Goal: Check status: Check status

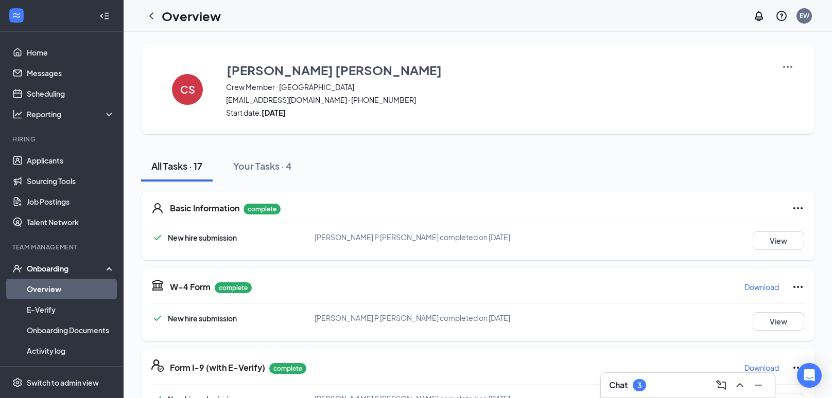
click at [451, 216] on div "Basic Information complete New hire submission Connor P Sharpe completed on Aug…" at bounding box center [477, 226] width 673 height 68
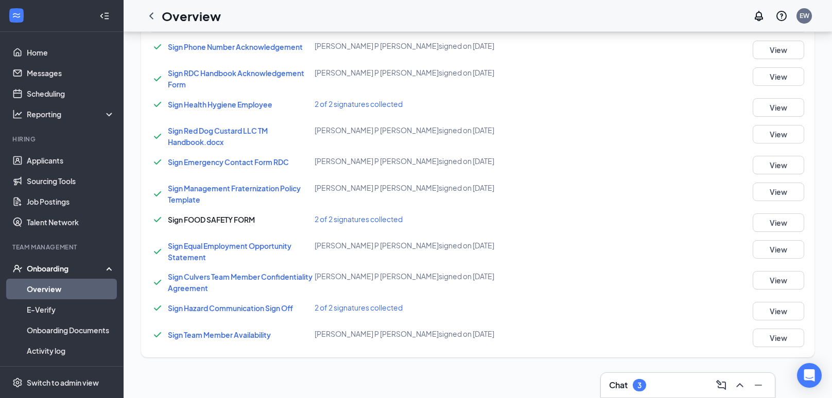
scroll to position [407, 0]
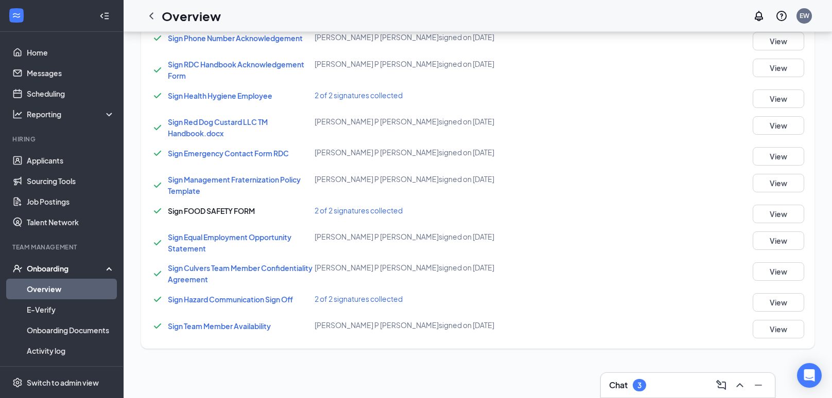
click at [385, 207] on span "2 of 2 signatures collected" at bounding box center [359, 210] width 88 height 9
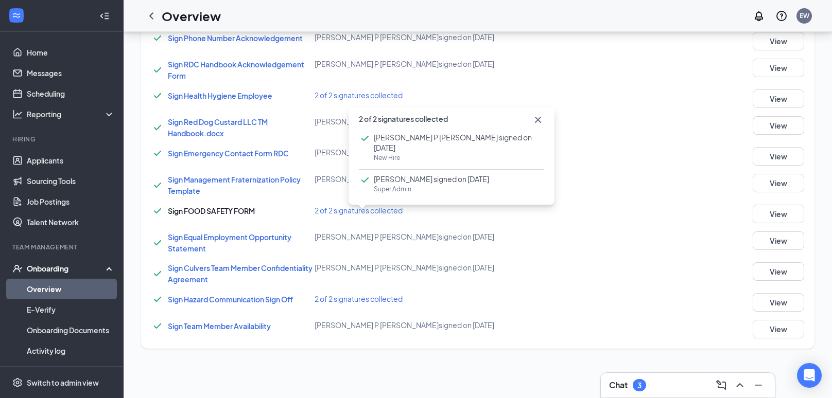
click at [385, 207] on span "2 of 2 signatures collected" at bounding box center [359, 210] width 88 height 9
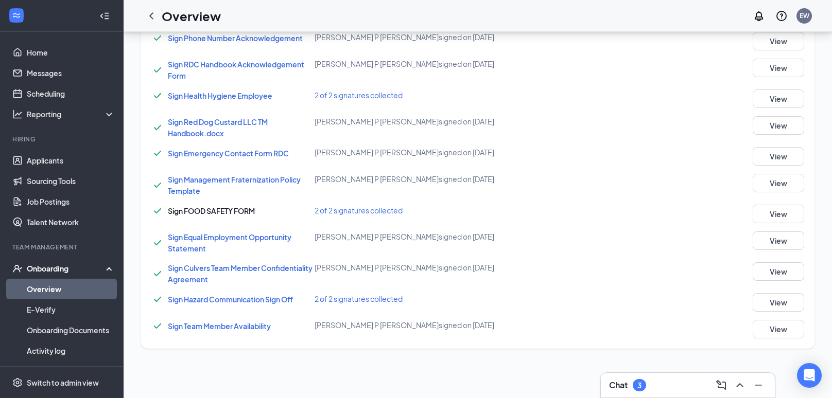
click at [338, 300] on span "2 of 2 signatures collected" at bounding box center [359, 298] width 88 height 9
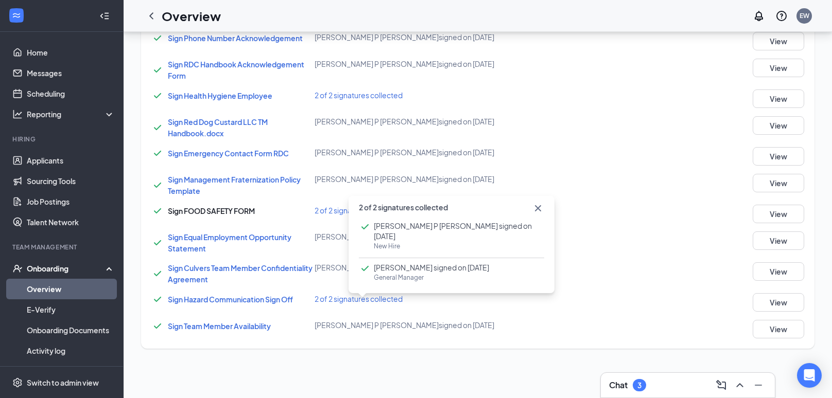
click at [318, 210] on span "2 of 2 signatures collected" at bounding box center [359, 210] width 88 height 9
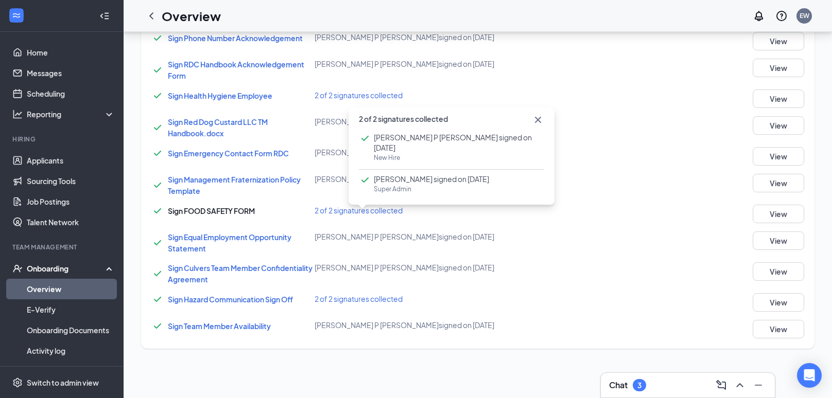
click at [320, 95] on span "2 of 2 signatures collected" at bounding box center [359, 95] width 88 height 9
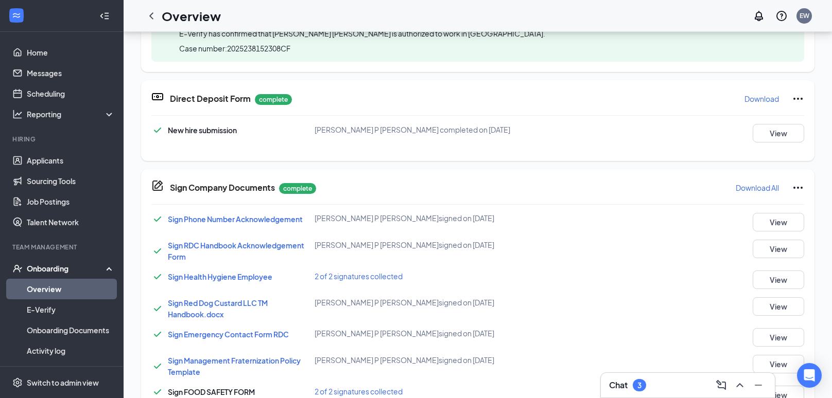
scroll to position [0, 0]
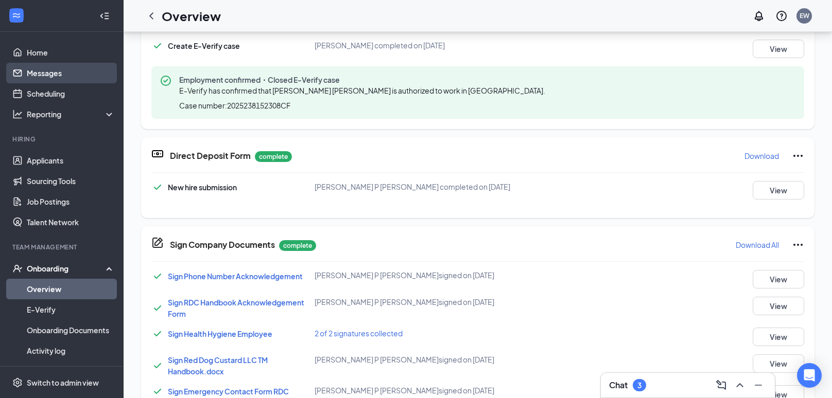
click at [38, 74] on link "Messages" at bounding box center [71, 73] width 88 height 21
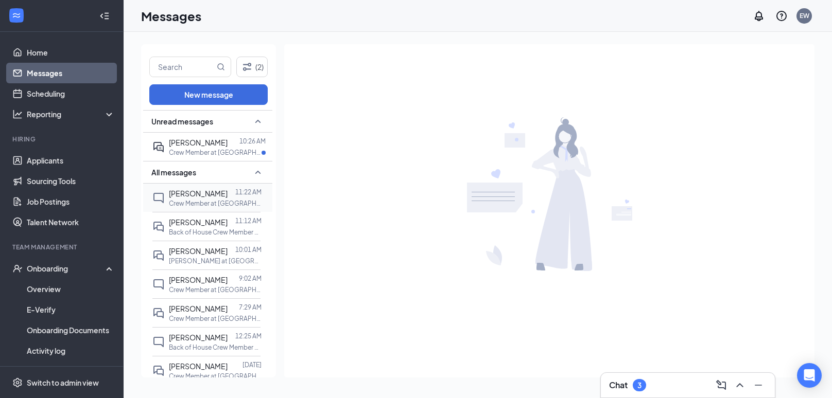
click at [195, 202] on p "Crew Member at Oak Ridge" at bounding box center [215, 203] width 93 height 9
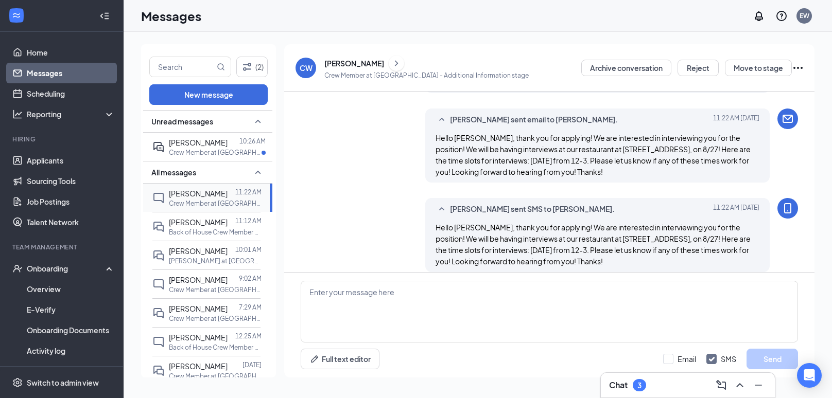
scroll to position [256, 0]
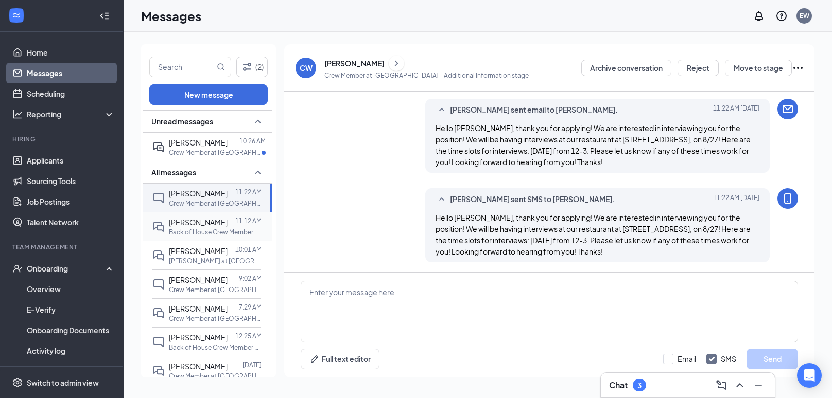
click at [197, 230] on p "Back of House Crew Member at Oak Ridge" at bounding box center [215, 232] width 93 height 9
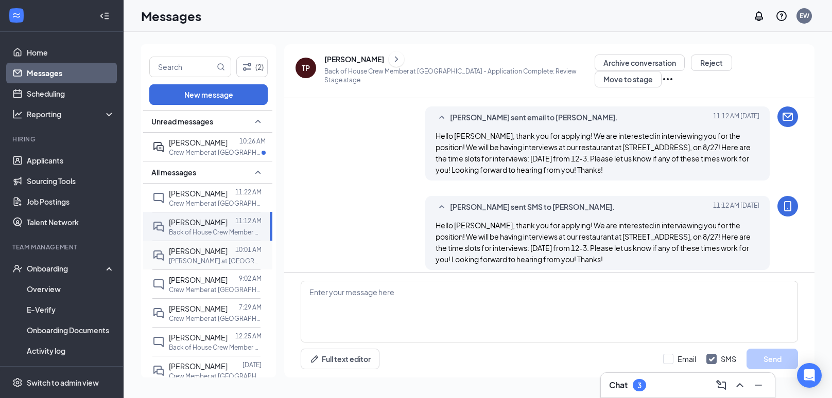
scroll to position [318, 0]
click at [200, 247] on span "Garrett Carl" at bounding box center [198, 251] width 59 height 9
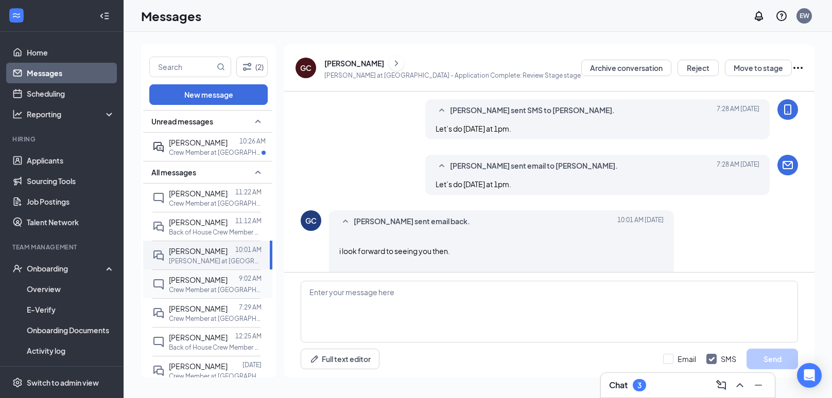
scroll to position [464, 0]
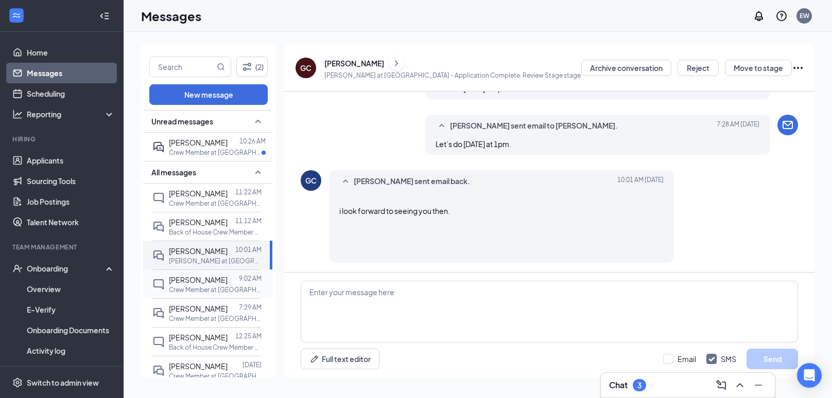
click at [216, 287] on p "Crew Member at Oak Ridge" at bounding box center [215, 290] width 93 height 9
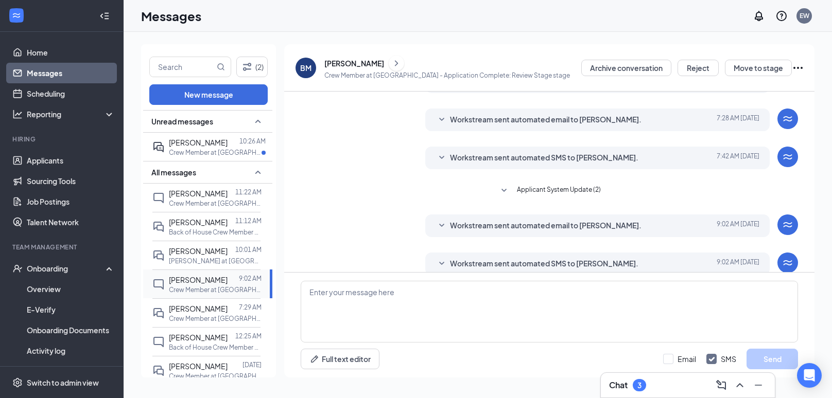
scroll to position [136, 0]
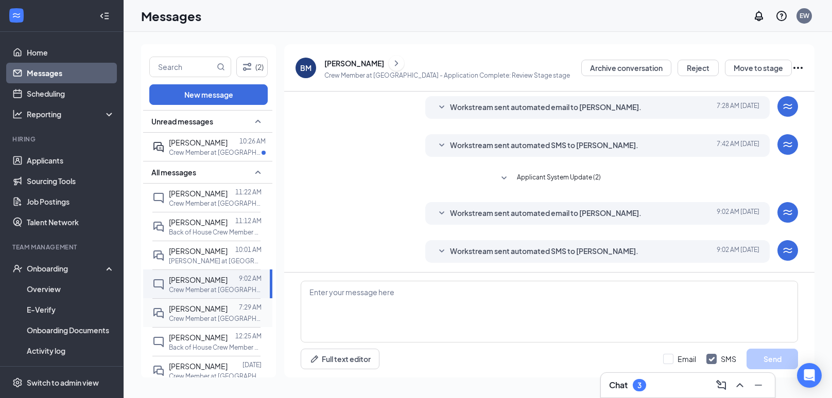
click at [201, 304] on span "Leah Matthews" at bounding box center [198, 308] width 59 height 9
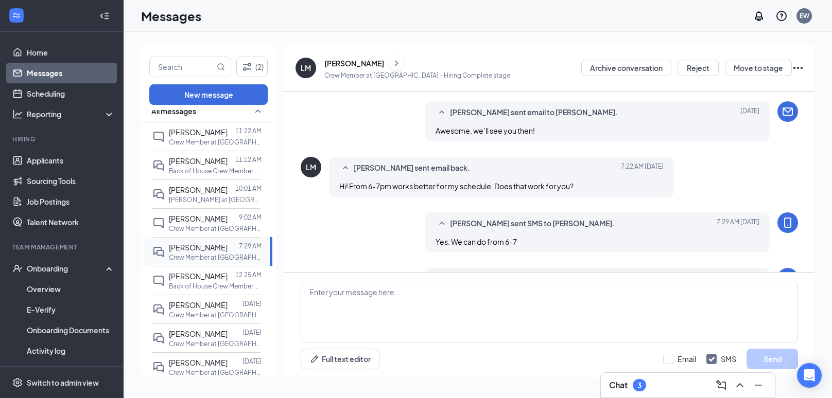
scroll to position [81, 0]
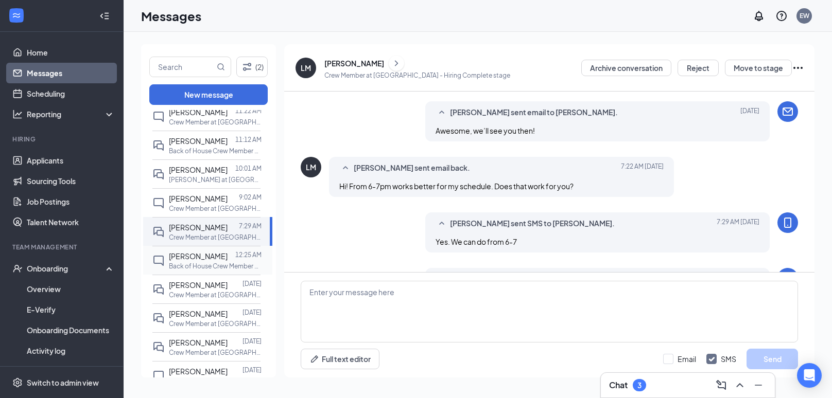
click at [201, 264] on p "Back of House Crew Member at Oak Ridge" at bounding box center [215, 266] width 93 height 9
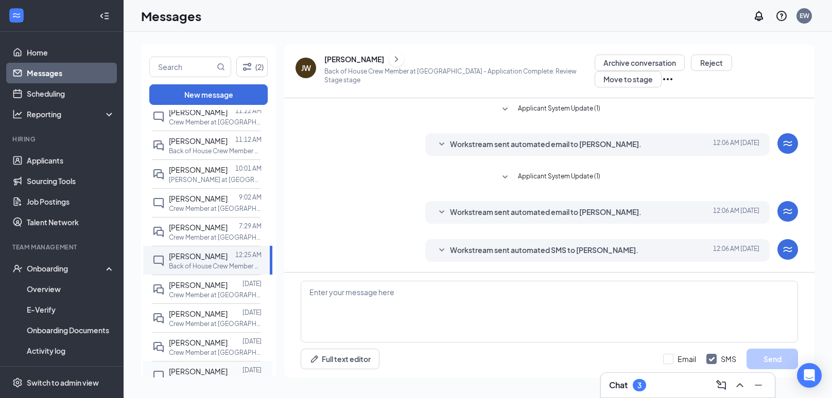
scroll to position [44, 0]
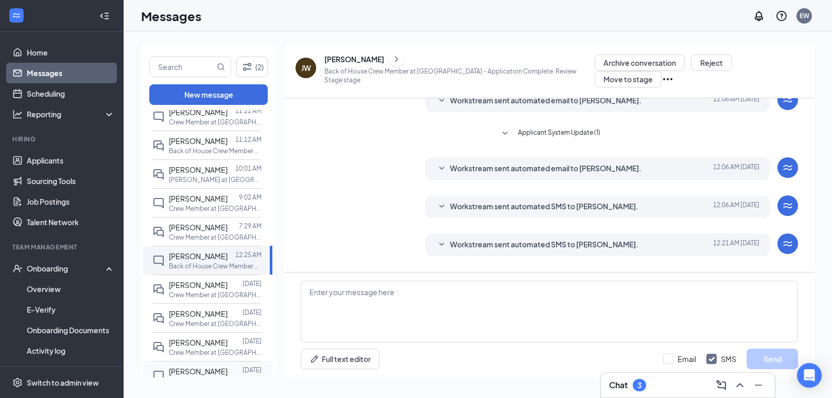
click at [228, 370] on div at bounding box center [235, 371] width 15 height 11
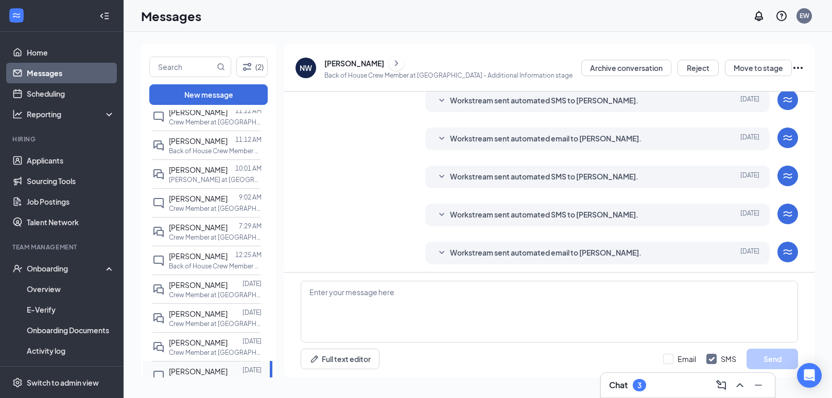
scroll to position [77, 0]
click at [222, 351] on p "Crew Member at Oak Ridge" at bounding box center [215, 353] width 93 height 9
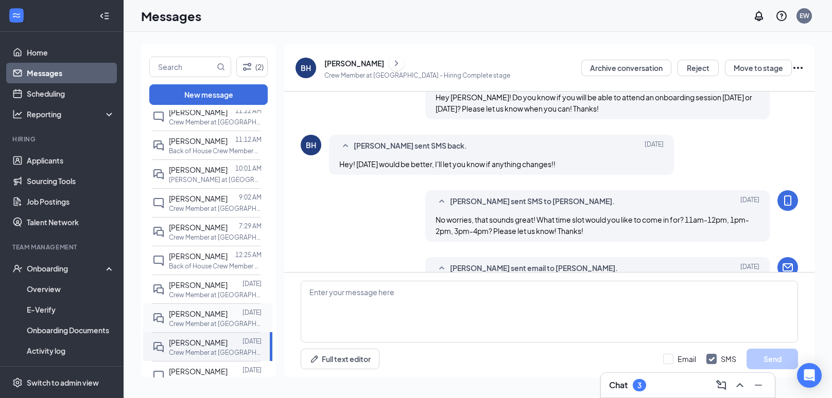
scroll to position [476, 0]
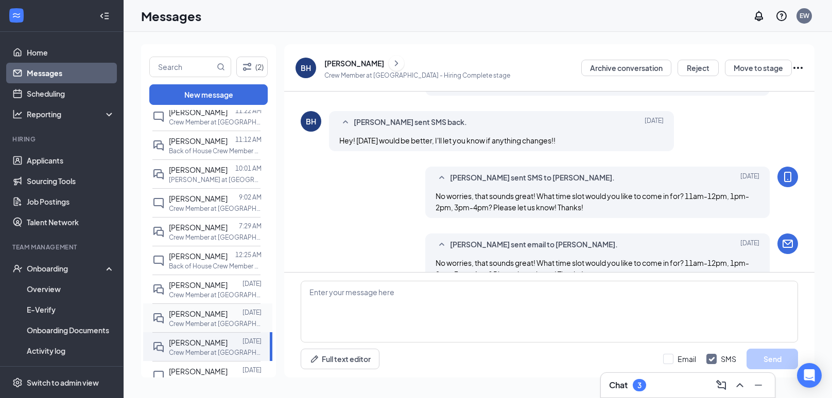
click at [219, 320] on p "Crew Member at Oak Ridge" at bounding box center [215, 324] width 93 height 9
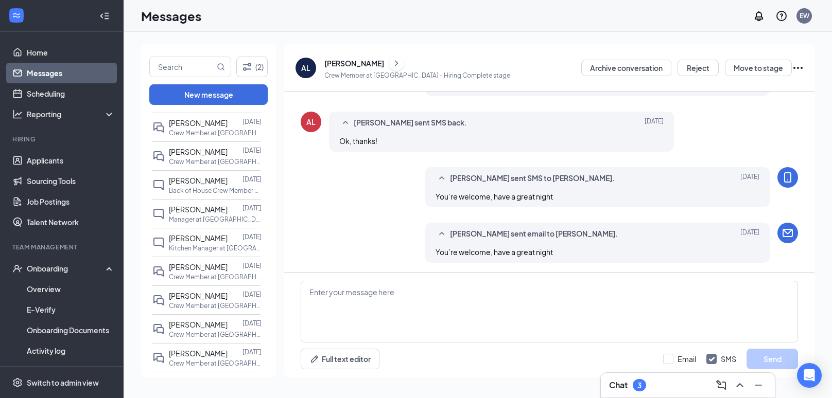
scroll to position [390, 0]
click at [226, 217] on p "Manager at Oak Ridge" at bounding box center [215, 217] width 93 height 9
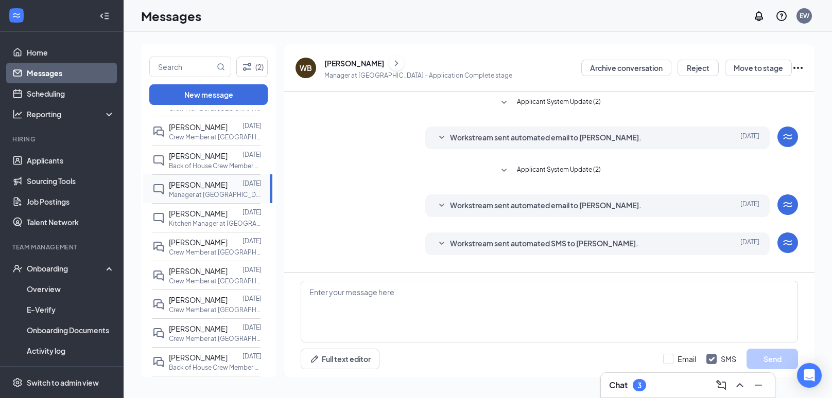
scroll to position [422, 0]
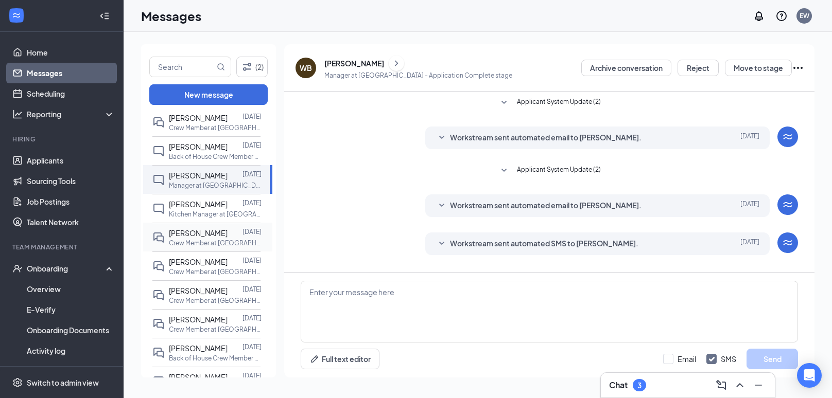
click at [221, 239] on p "Crew Member at Oak Ridge" at bounding box center [215, 243] width 93 height 9
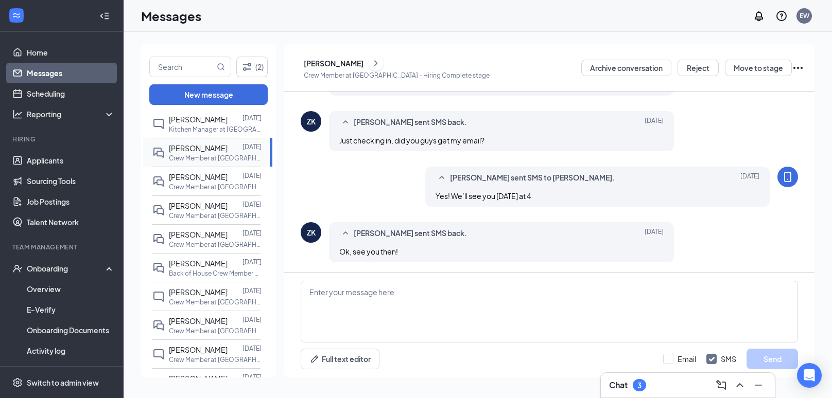
scroll to position [509, 0]
click at [227, 241] on p "Crew Member at Oak Ridge" at bounding box center [215, 242] width 93 height 9
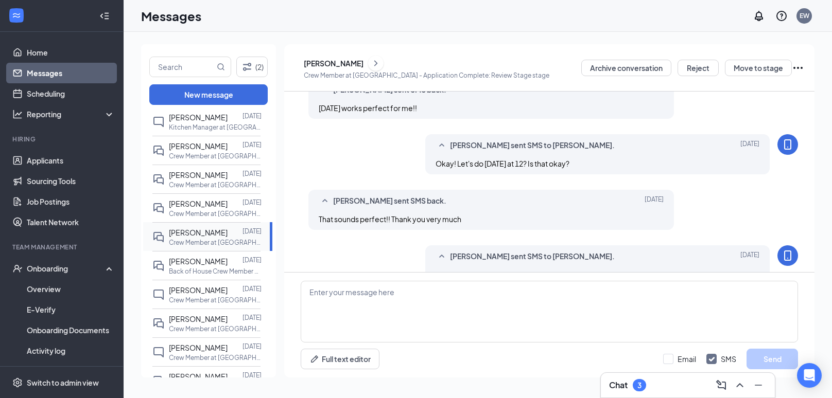
scroll to position [334, 0]
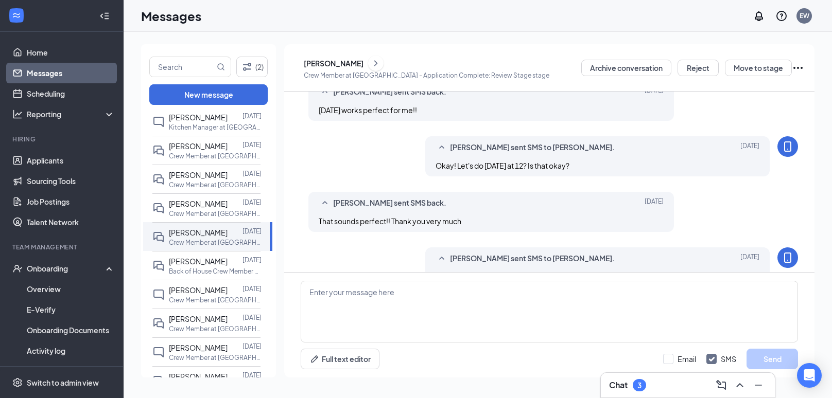
click at [301, 210] on div "RR" at bounding box center [301, 214] width 0 height 45
click at [325, 65] on div "Ronald Rigney" at bounding box center [334, 63] width 60 height 10
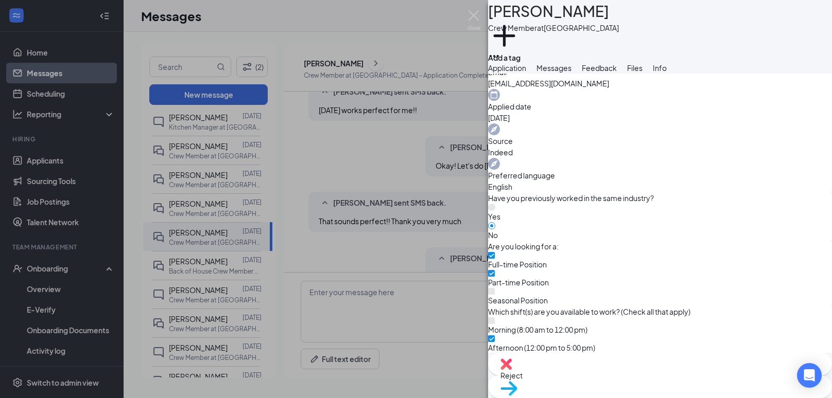
scroll to position [387, 0]
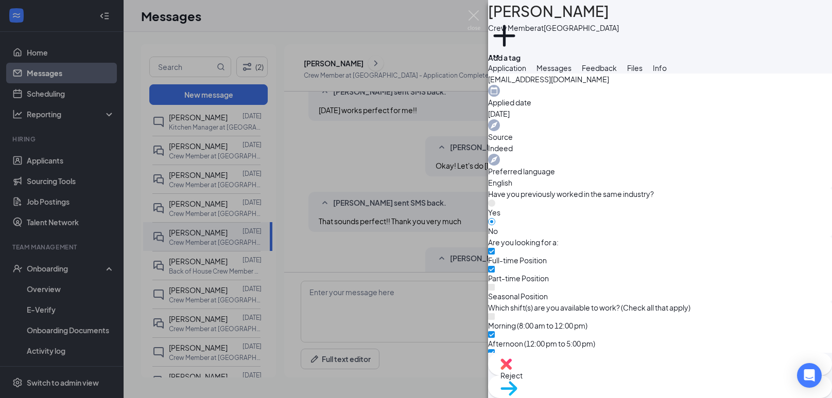
click at [667, 74] on button "Info" at bounding box center [660, 67] width 14 height 11
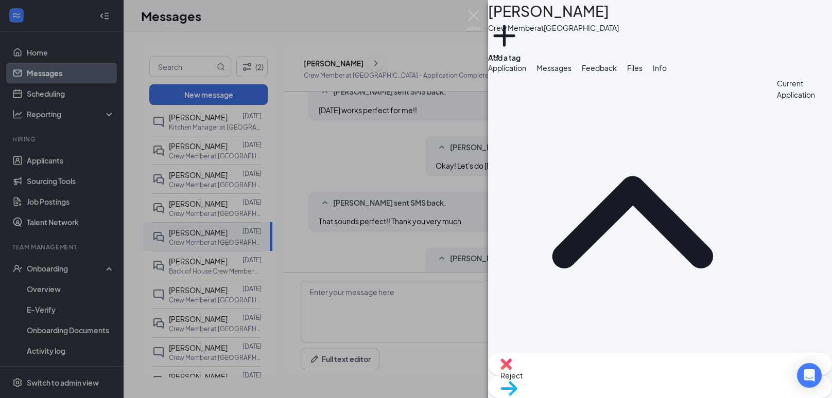
scroll to position [26, 0]
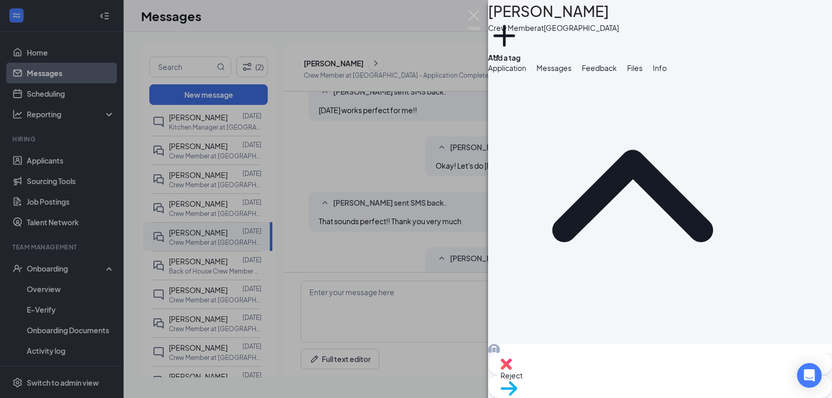
click at [263, 108] on div "RR Ronald Rigney Crew Member at Oak Ridge Add a tag Application Messages Feedba…" at bounding box center [416, 199] width 832 height 398
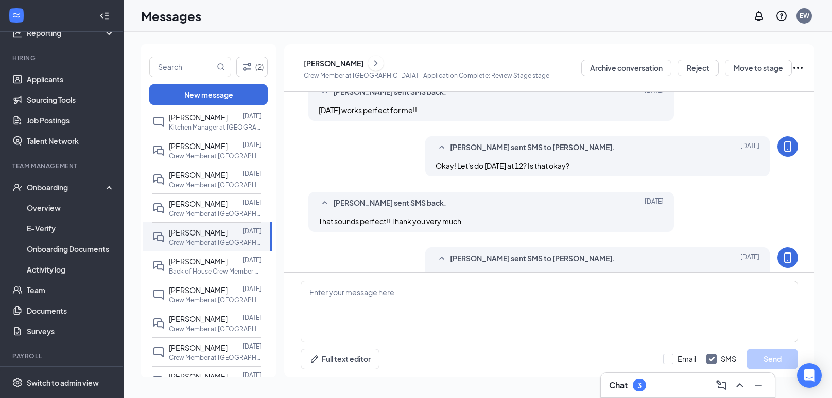
scroll to position [83, 0]
click at [27, 291] on link "Team" at bounding box center [71, 289] width 88 height 21
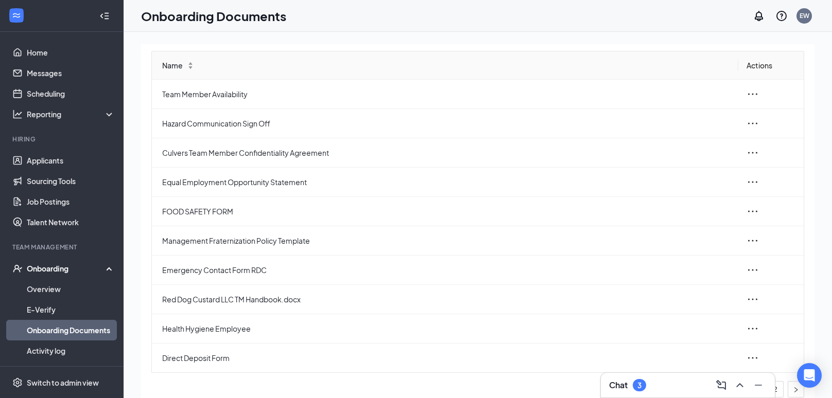
scroll to position [59, 0]
click at [32, 290] on link "Overview" at bounding box center [71, 289] width 88 height 21
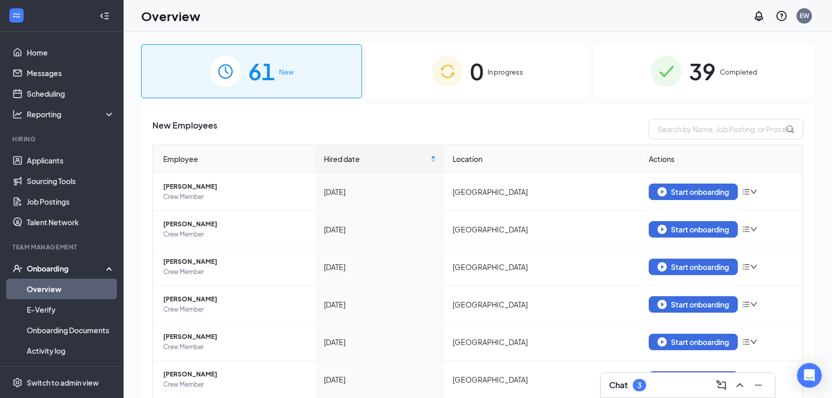
click at [694, 55] on span "39" at bounding box center [702, 72] width 27 height 36
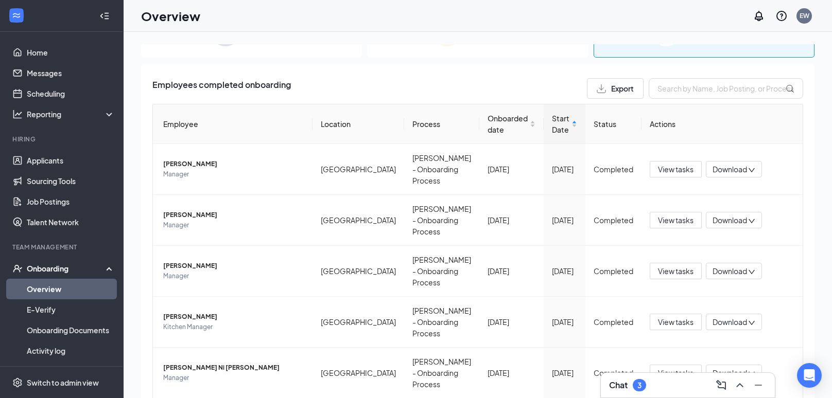
scroll to position [38, 0]
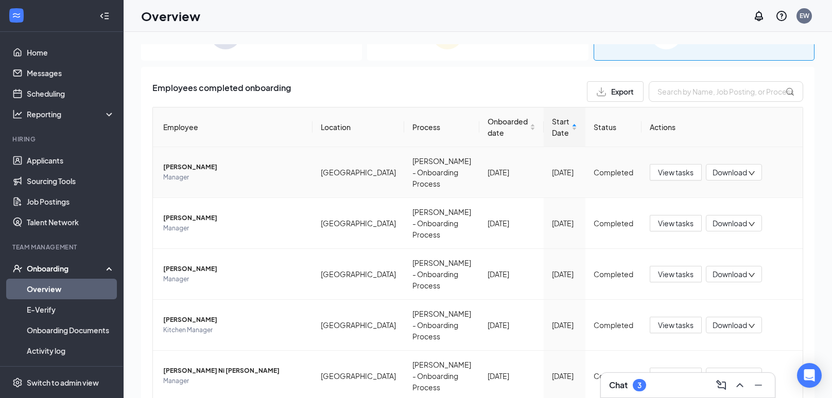
click at [175, 162] on span "[PERSON_NAME]" at bounding box center [233, 167] width 141 height 10
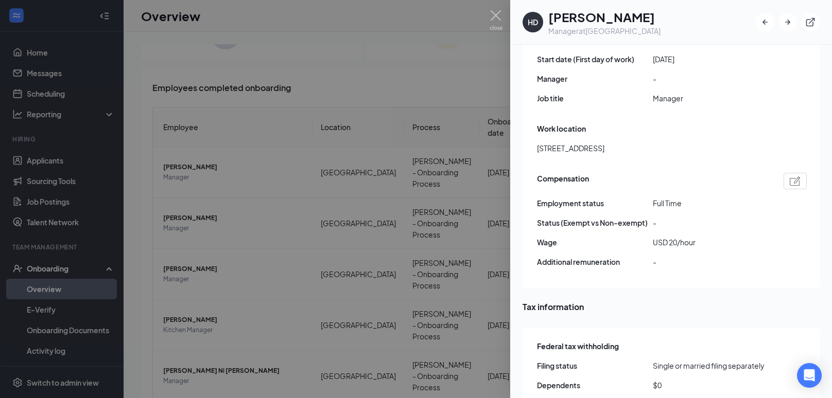
scroll to position [738, 0]
click at [499, 23] on img at bounding box center [496, 20] width 13 height 20
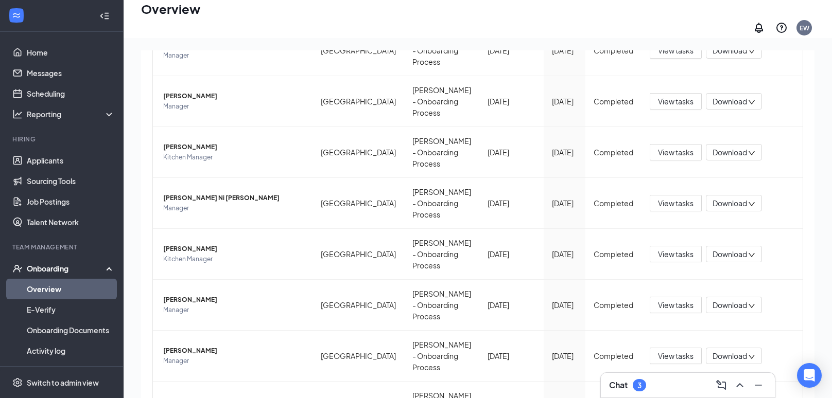
scroll to position [46, 0]
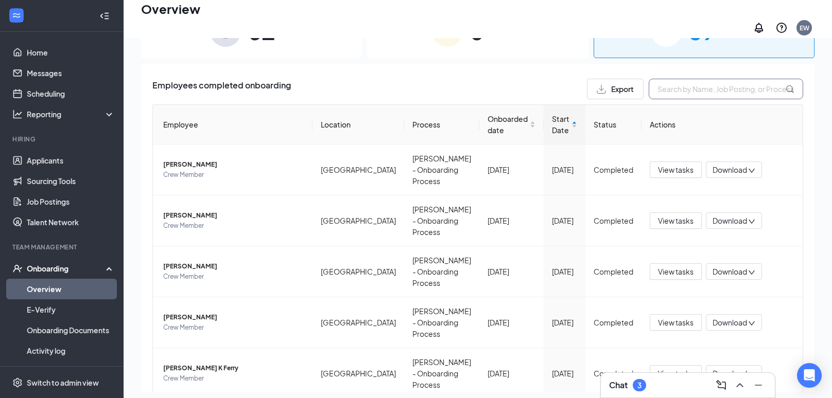
click at [678, 89] on input "text" at bounding box center [726, 89] width 154 height 21
type input "[PERSON_NAME]"
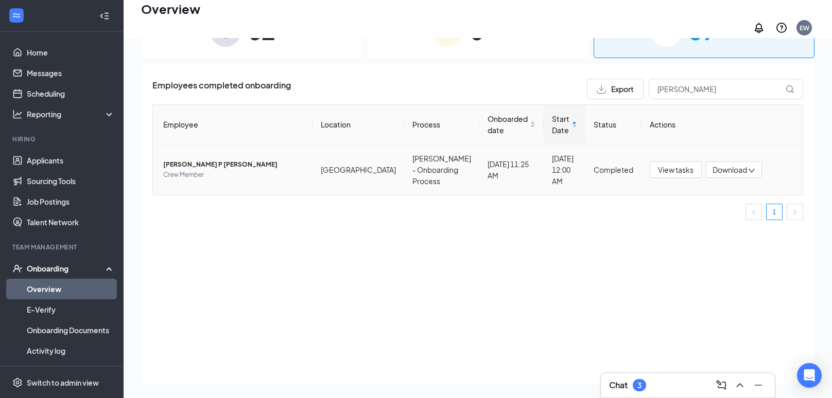
click at [181, 160] on span "[PERSON_NAME] P [PERSON_NAME]" at bounding box center [233, 165] width 141 height 10
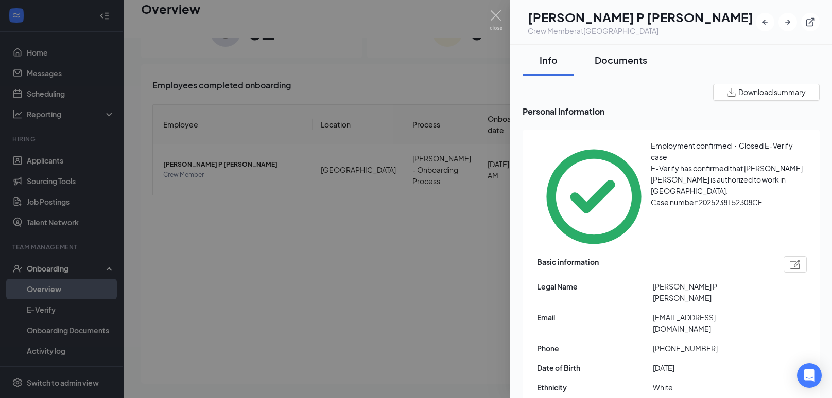
click at [619, 62] on div "Documents" at bounding box center [621, 60] width 53 height 13
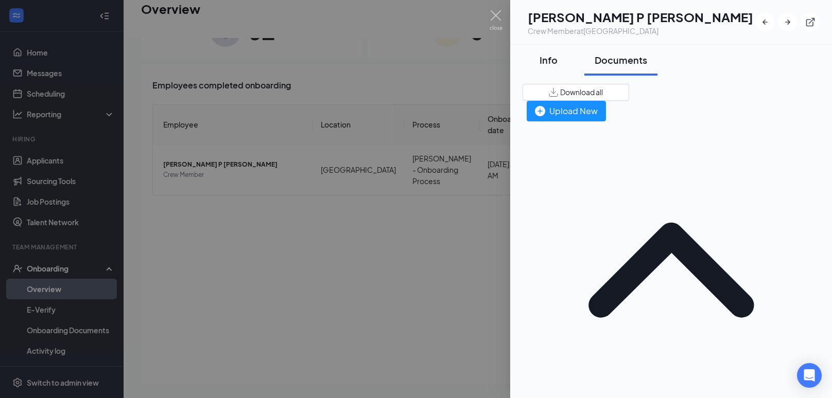
click at [551, 55] on div "Info" at bounding box center [548, 60] width 31 height 13
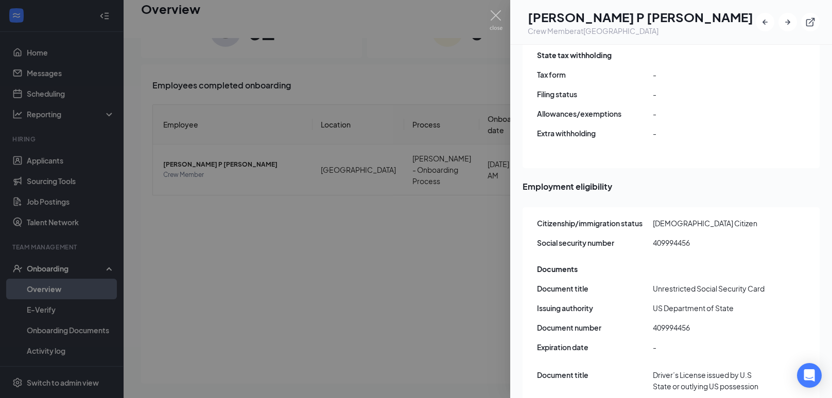
scroll to position [1249, 0]
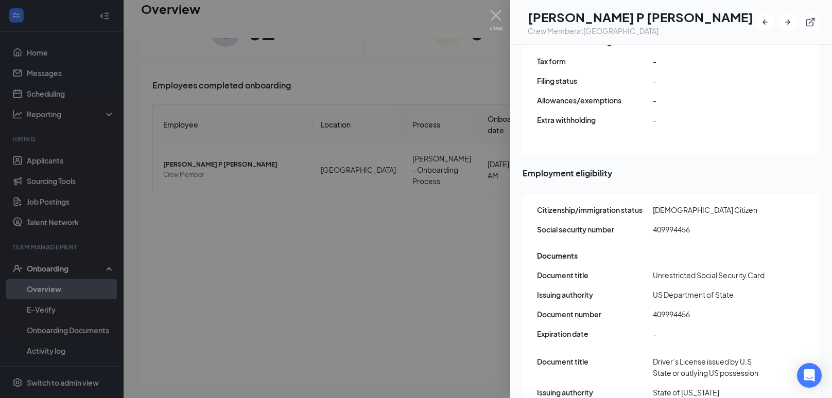
click at [148, 214] on div at bounding box center [416, 199] width 832 height 398
